Goal: Navigation & Orientation: Find specific page/section

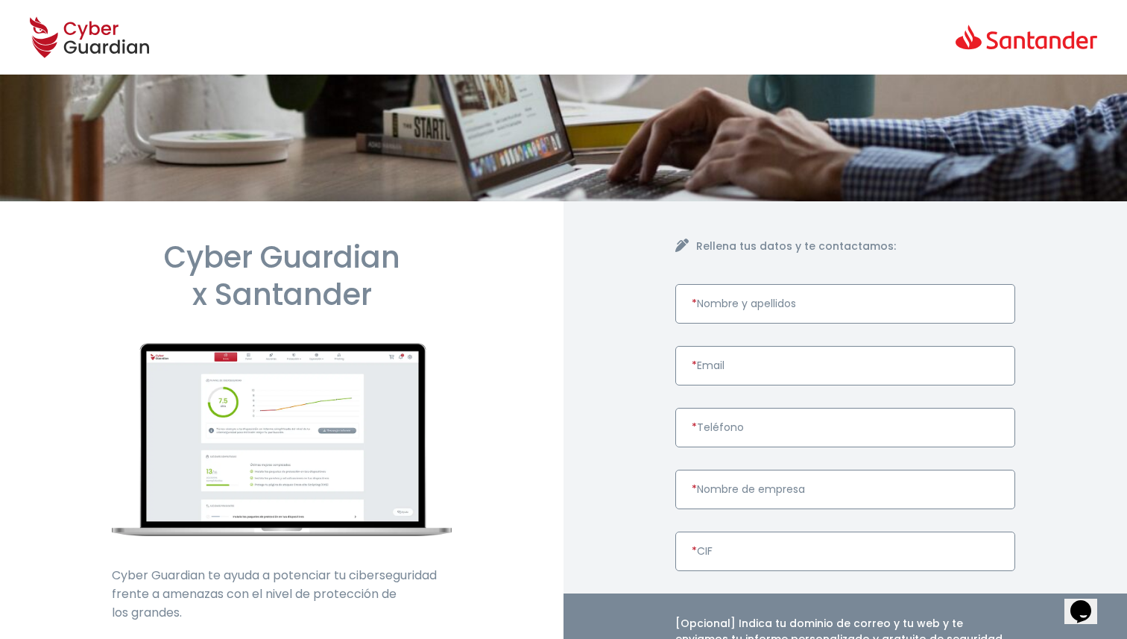
click at [92, 43] on icon at bounding box center [89, 37] width 119 height 52
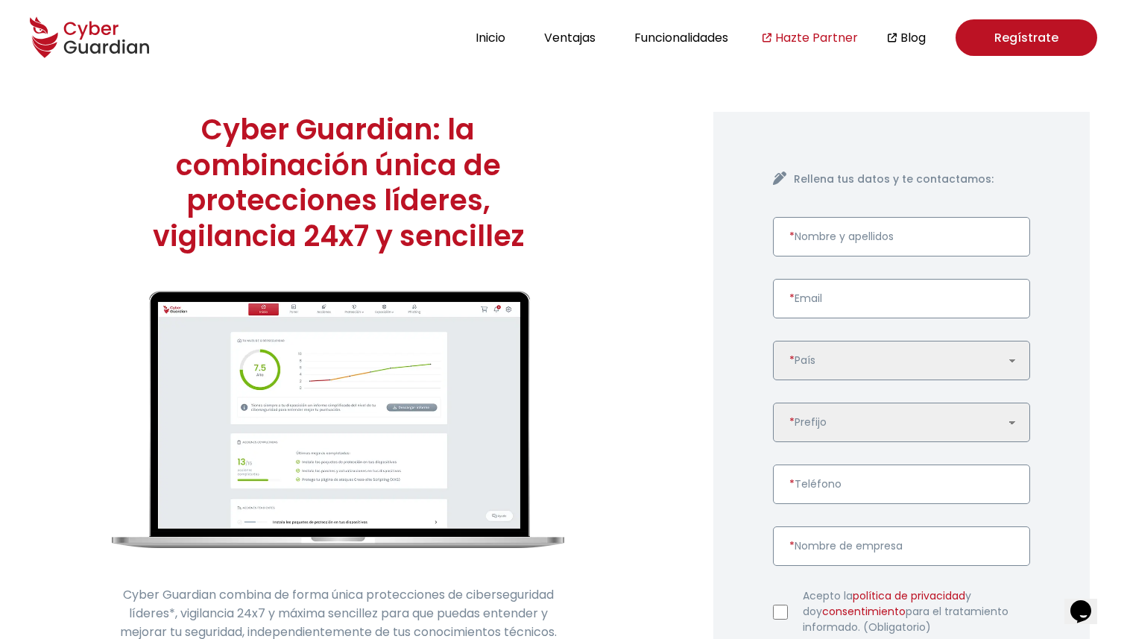
click at [795, 32] on link "Hazte Partner" at bounding box center [816, 37] width 83 height 19
